Goal: Information Seeking & Learning: Learn about a topic

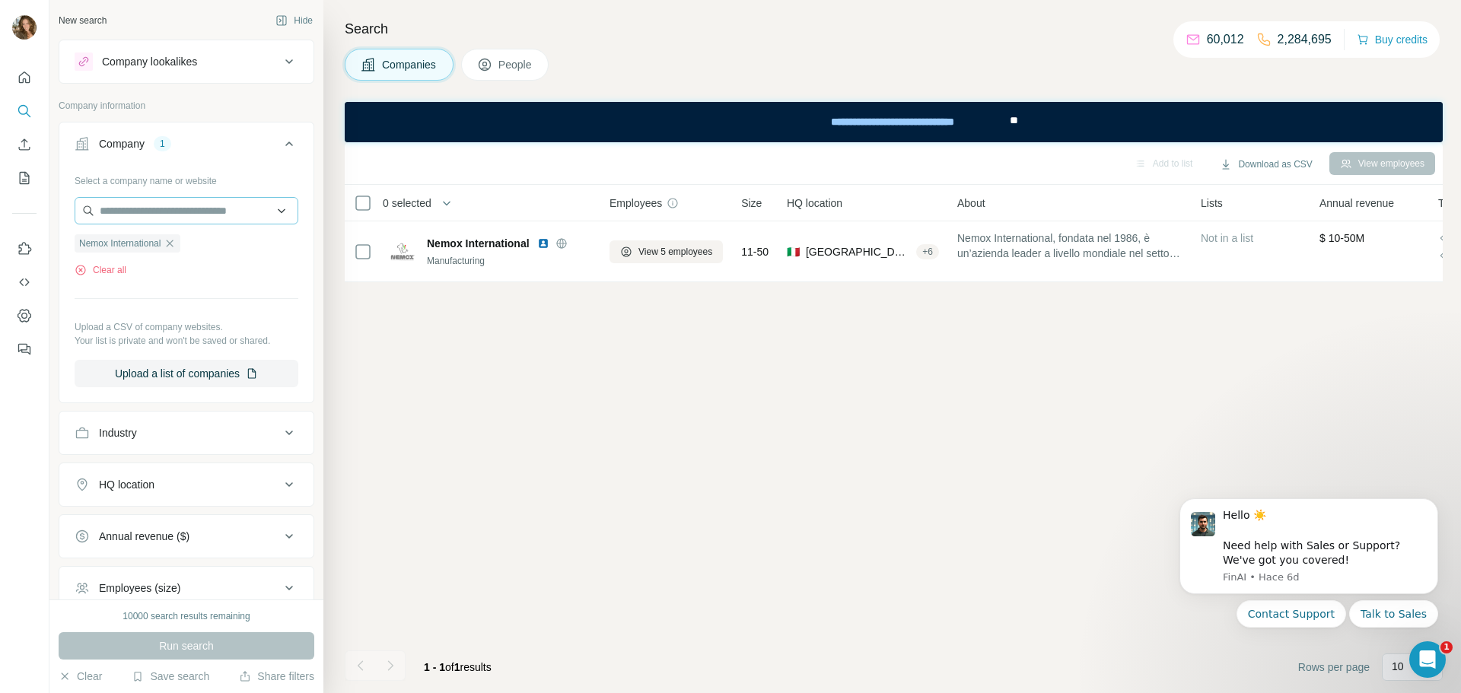
scroll to position [158, 0]
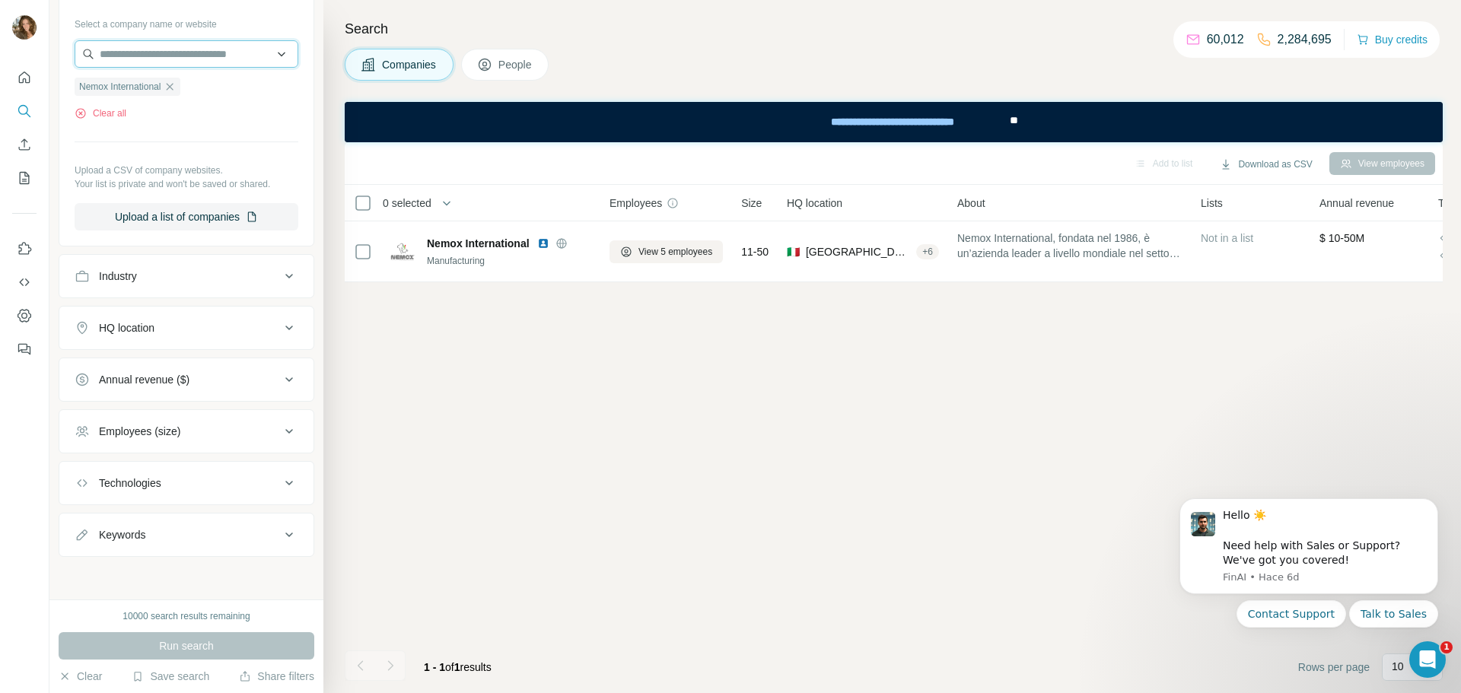
click at [146, 49] on input "text" at bounding box center [187, 53] width 224 height 27
type input "*****"
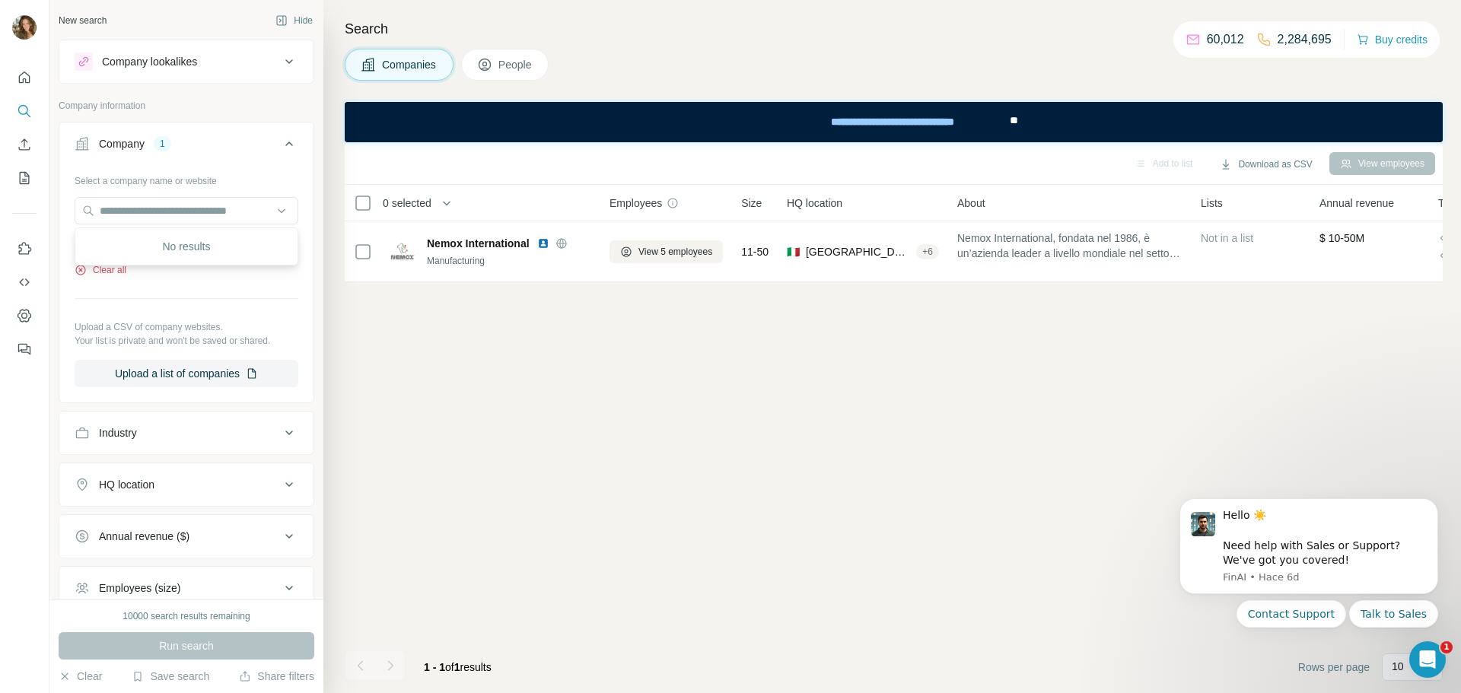
click at [113, 271] on button "Clear all" at bounding box center [101, 270] width 52 height 14
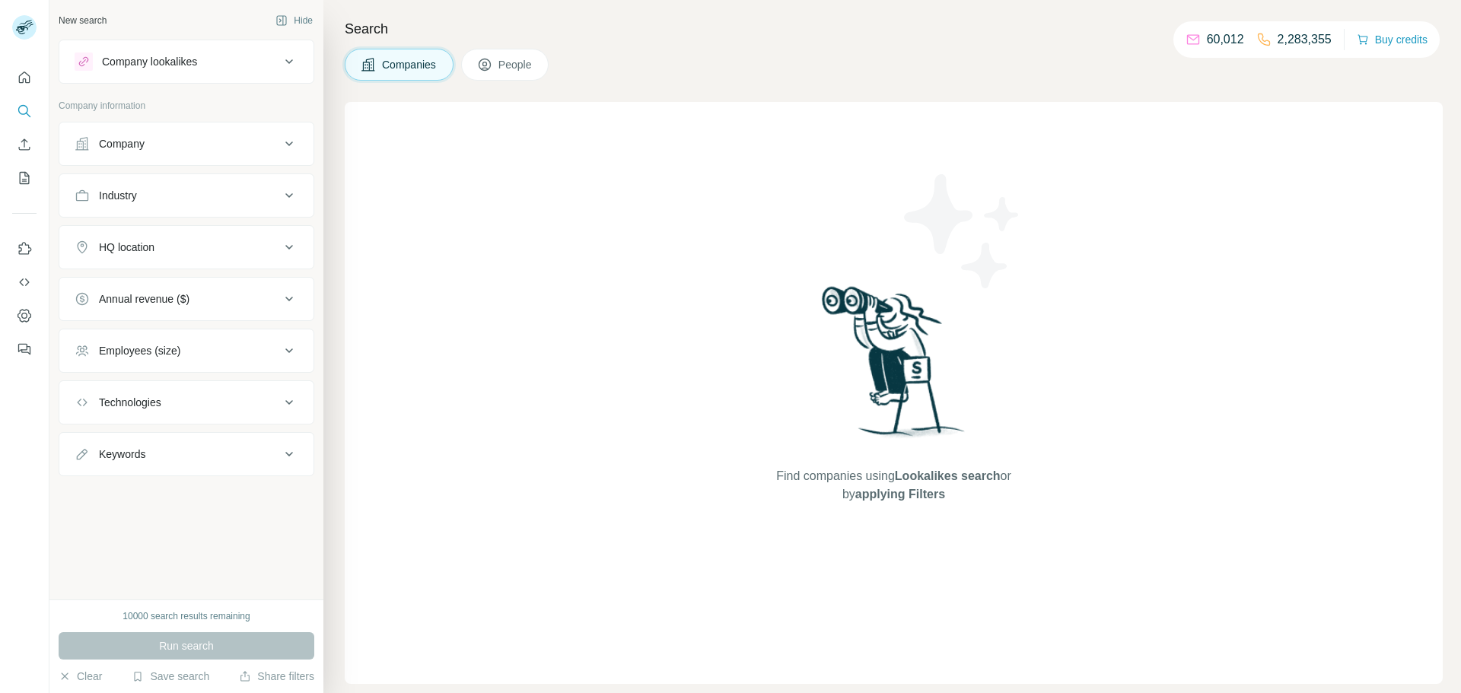
click at [186, 70] on div "Company lookalikes" at bounding box center [177, 62] width 205 height 18
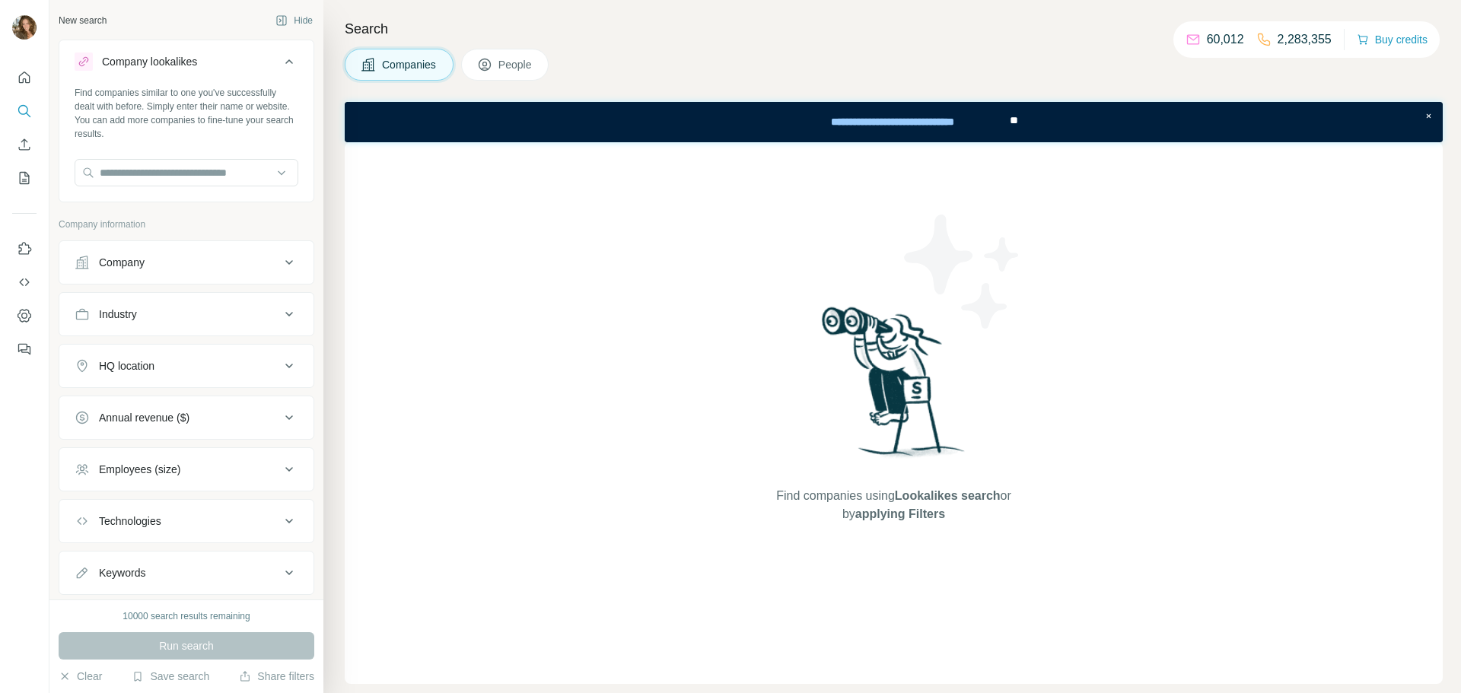
click at [153, 260] on div "Company" at bounding box center [177, 262] width 205 height 15
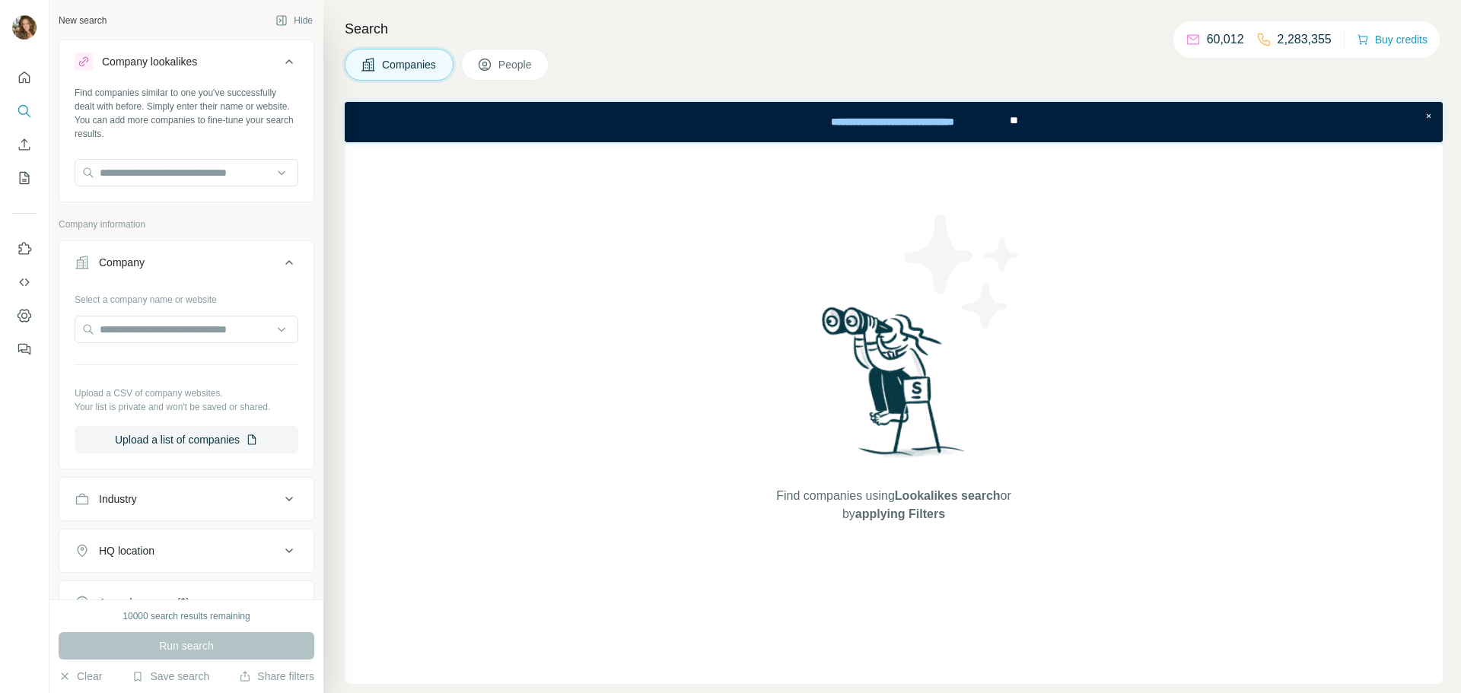
click at [283, 58] on icon at bounding box center [289, 62] width 18 height 18
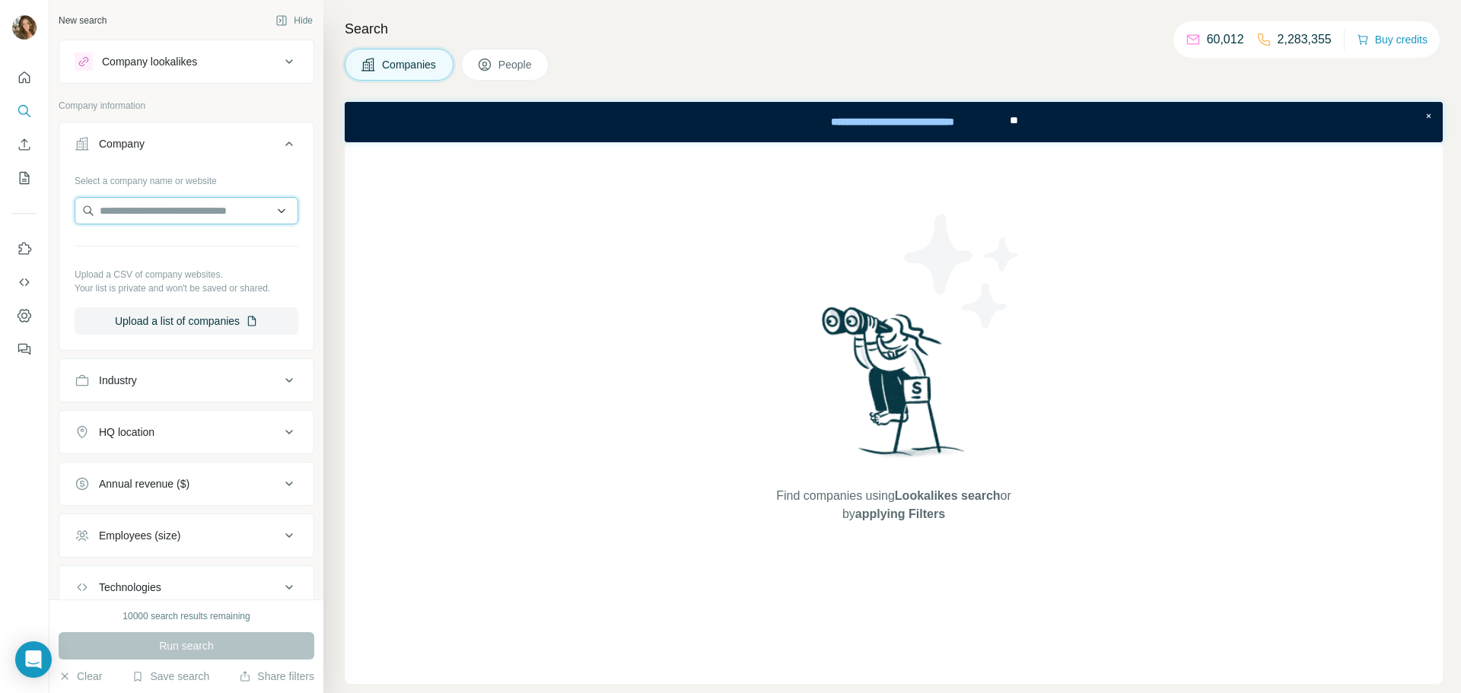
click at [189, 209] on input "text" at bounding box center [187, 210] width 224 height 27
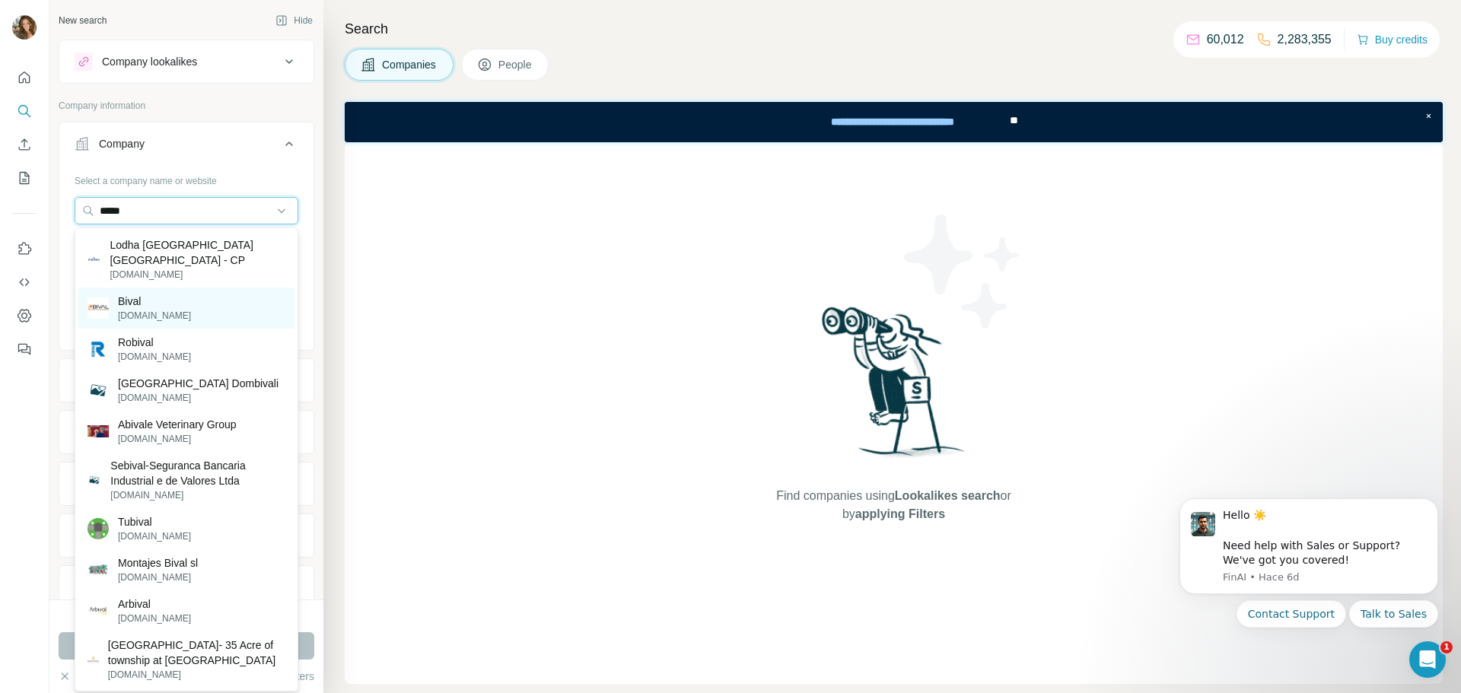
type input "*****"
click at [223, 315] on div "Bival [DOMAIN_NAME]" at bounding box center [186, 308] width 216 height 41
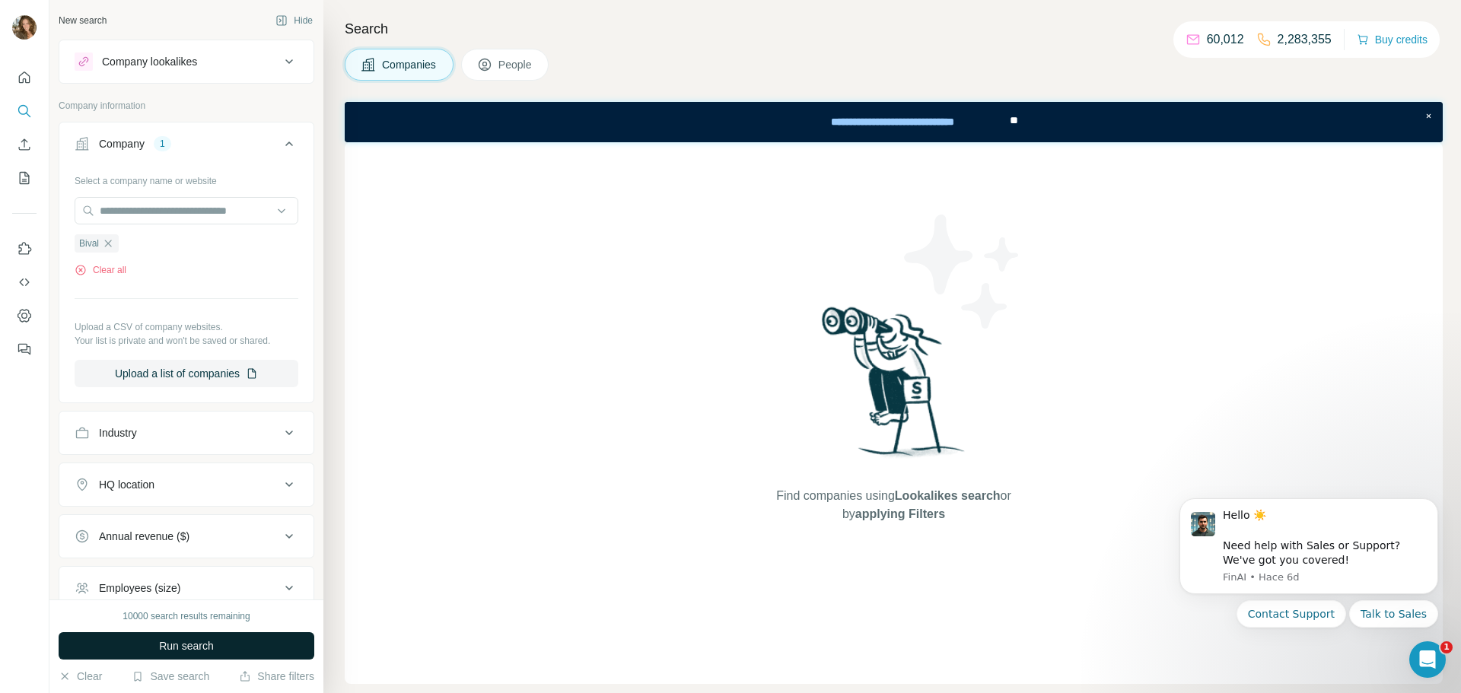
click at [237, 642] on button "Run search" at bounding box center [187, 645] width 256 height 27
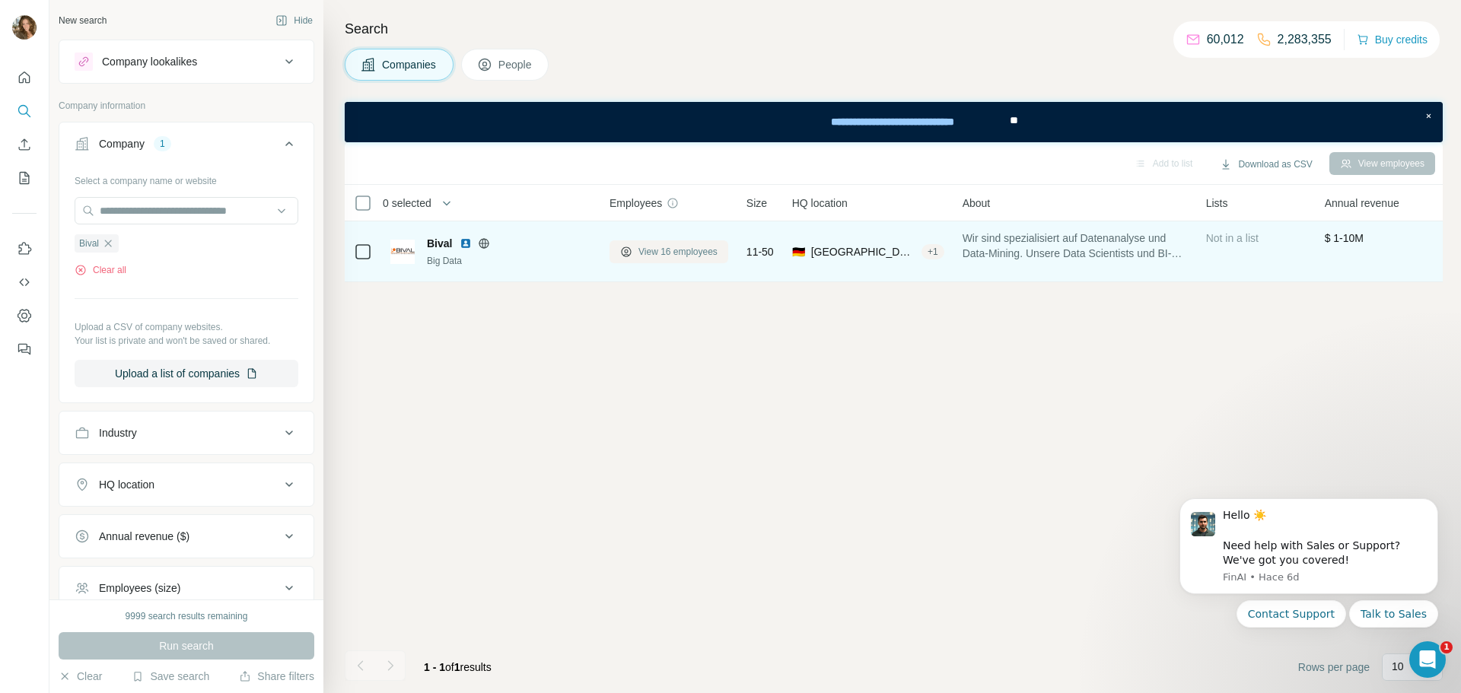
click at [699, 249] on span "View 16 employees" at bounding box center [677, 252] width 79 height 14
